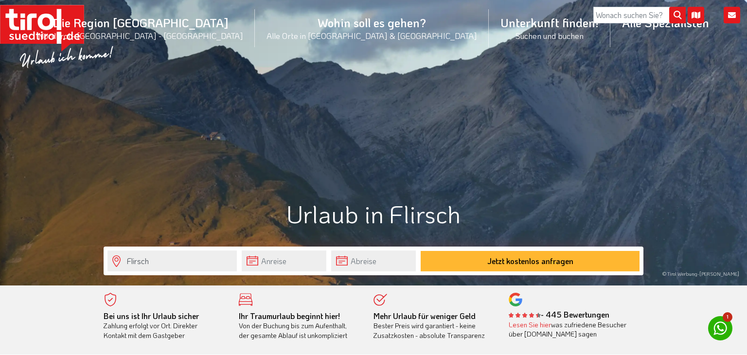
scroll to position [40, 0]
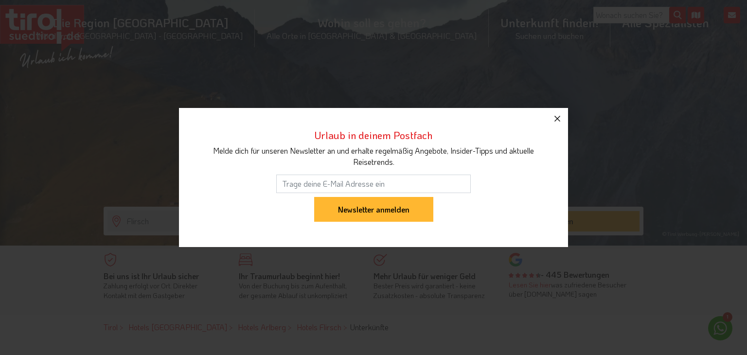
click at [559, 120] on icon "button" at bounding box center [557, 119] width 6 height 6
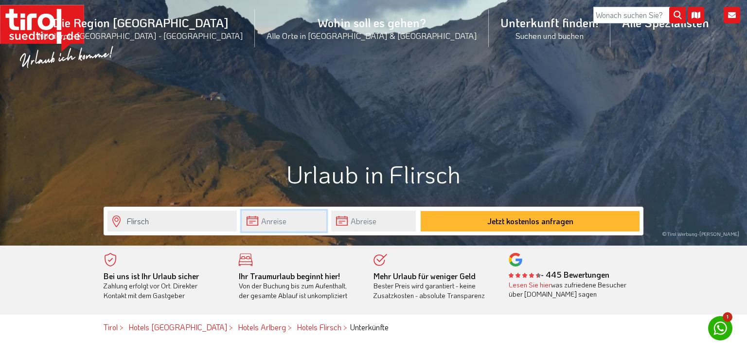
click at [286, 220] on input "text" at bounding box center [284, 221] width 85 height 21
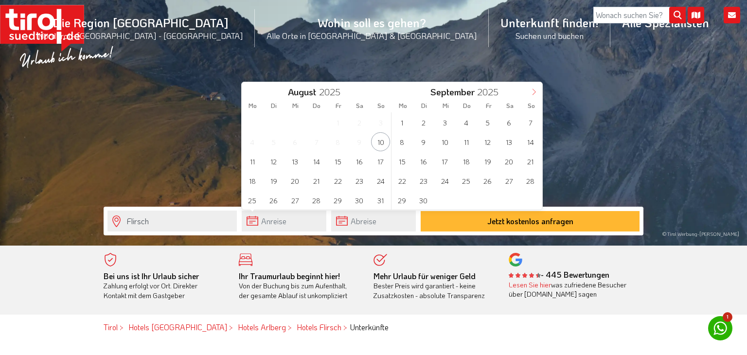
click at [534, 92] on icon at bounding box center [534, 92] width 7 height 7
click at [507, 165] on span "20" at bounding box center [508, 161] width 19 height 19
type input "[DATE]"
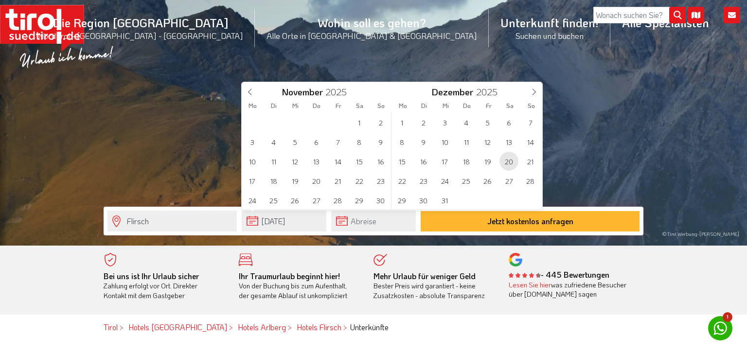
type input "2026"
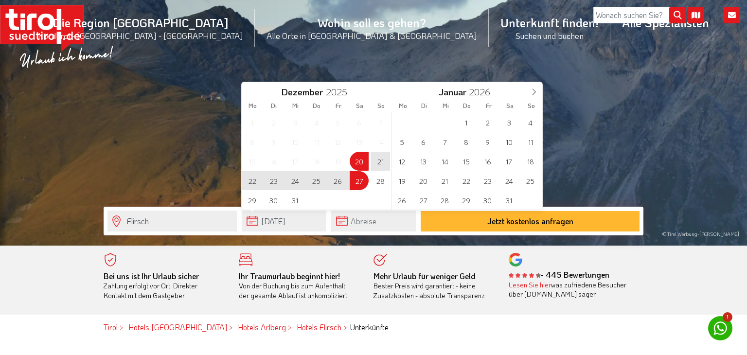
click at [360, 176] on span "27" at bounding box center [359, 180] width 19 height 19
type input "[DATE]"
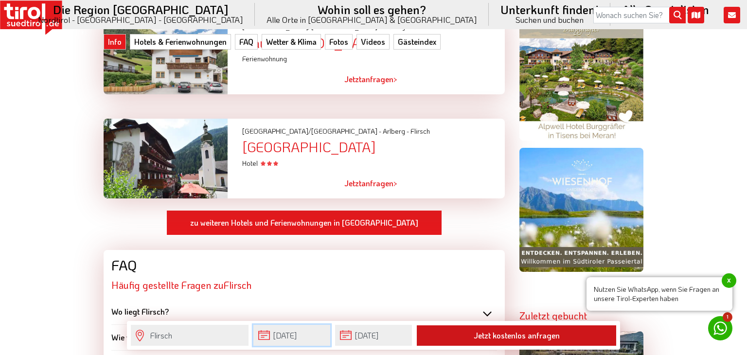
scroll to position [769, 0]
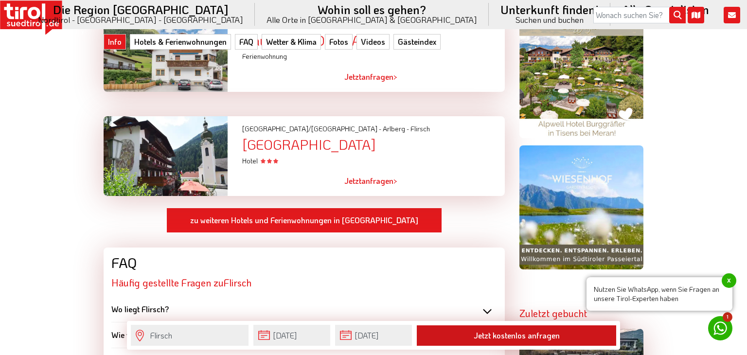
click at [491, 331] on button "Jetzt kostenlos anfragen" at bounding box center [516, 335] width 199 height 20
